Goal: Information Seeking & Learning: Learn about a topic

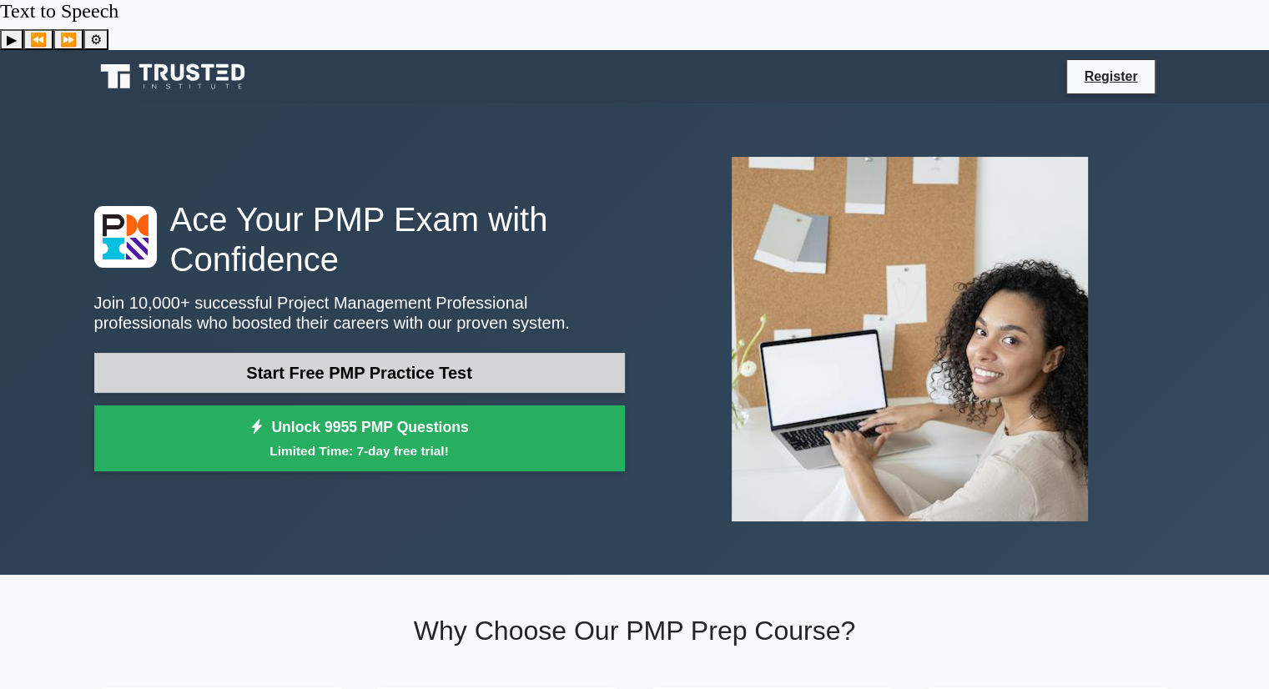
click at [481, 353] on link "Start Free PMP Practice Test" at bounding box center [359, 373] width 531 height 40
